Goal: Transaction & Acquisition: Register for event/course

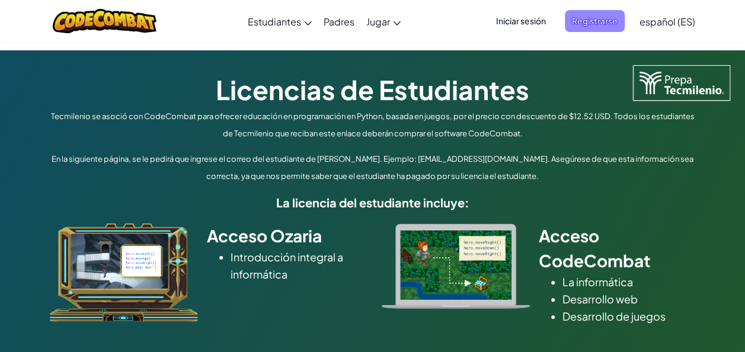
click at [599, 19] on span "Registrarse" at bounding box center [594, 21] width 60 height 22
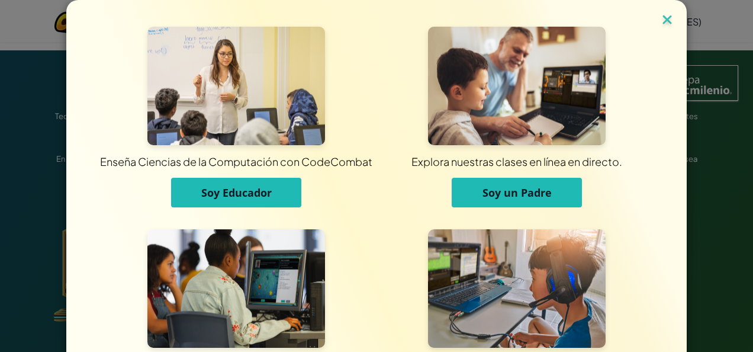
click at [660, 21] on img at bounding box center [667, 21] width 15 height 18
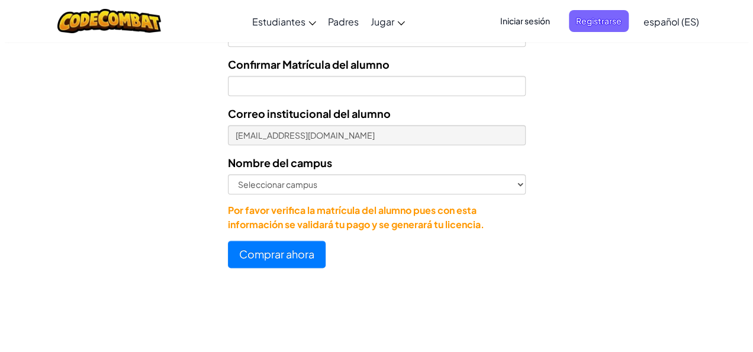
scroll to position [640, 0]
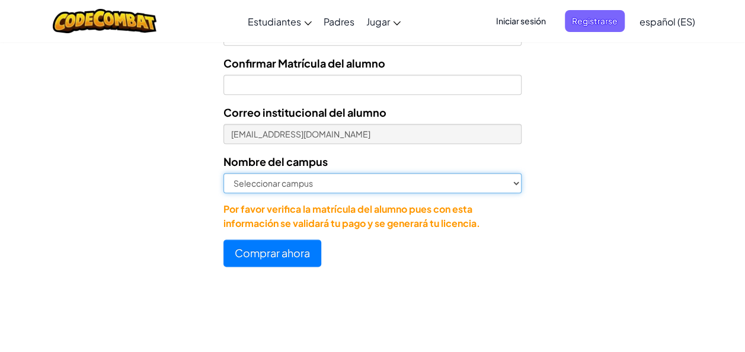
click at [409, 182] on select "Seleccionar campus [GEOGRAPHIC_DATA] Central [GEOGRAPHIC_DATA] [GEOGRAPHIC_DATA…" at bounding box center [372, 183] width 298 height 20
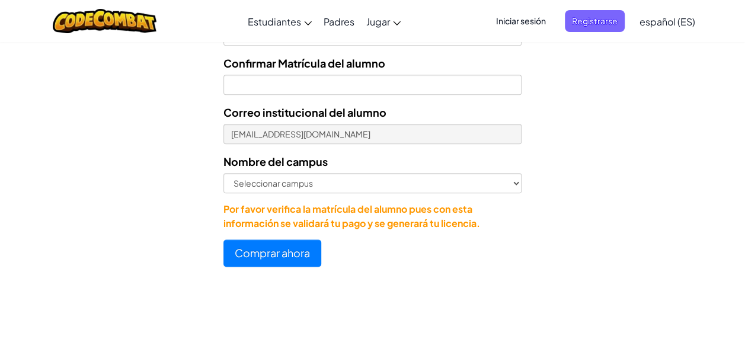
click at [590, 14] on span "Registrarse" at bounding box center [594, 21] width 60 height 22
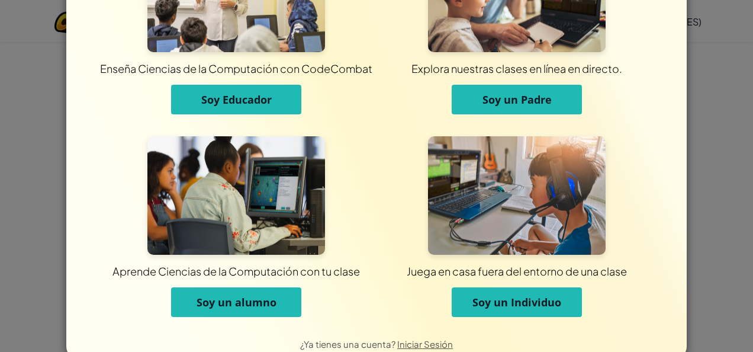
scroll to position [95, 0]
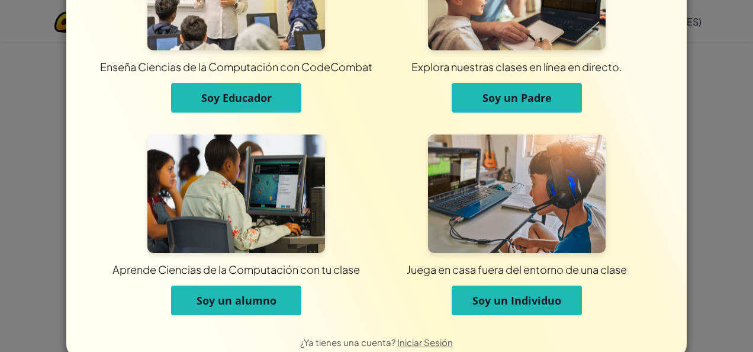
click at [204, 301] on span "Soy un alumno" at bounding box center [237, 300] width 80 height 14
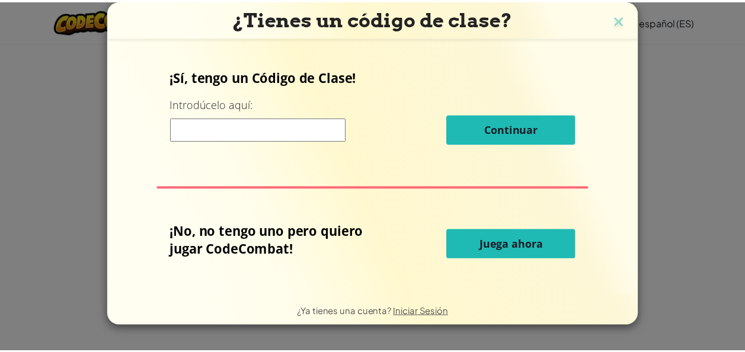
scroll to position [0, 0]
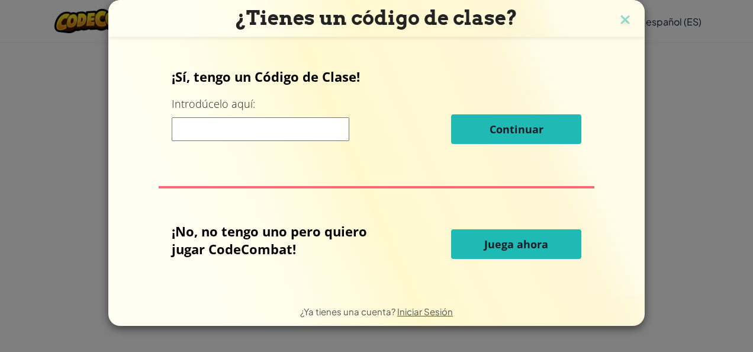
click at [268, 124] on input at bounding box center [261, 129] width 178 height 24
click at [625, 15] on img at bounding box center [625, 21] width 15 height 18
